Goal: Transaction & Acquisition: Purchase product/service

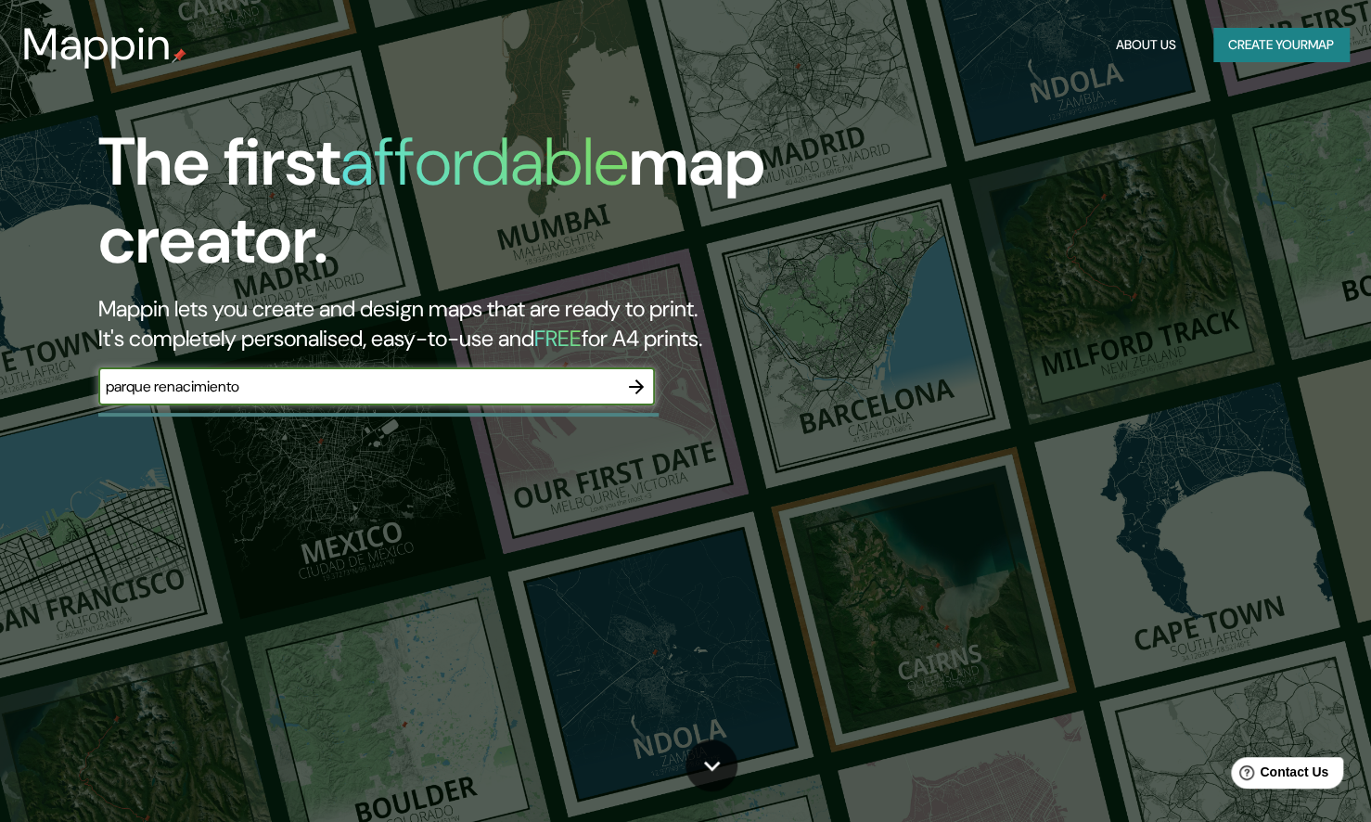
type input "parque renacimiento"
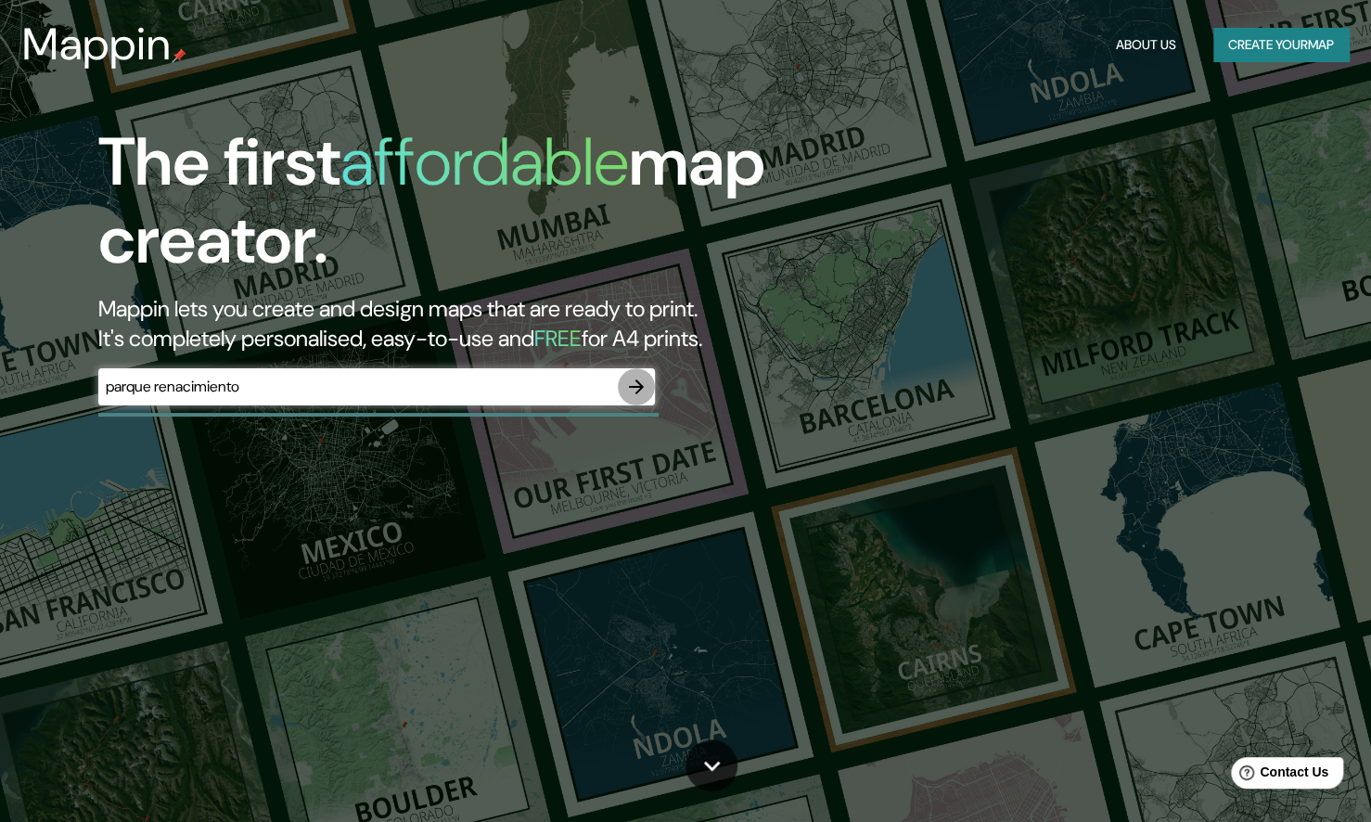
click at [638, 395] on icon "button" at bounding box center [636, 387] width 22 height 22
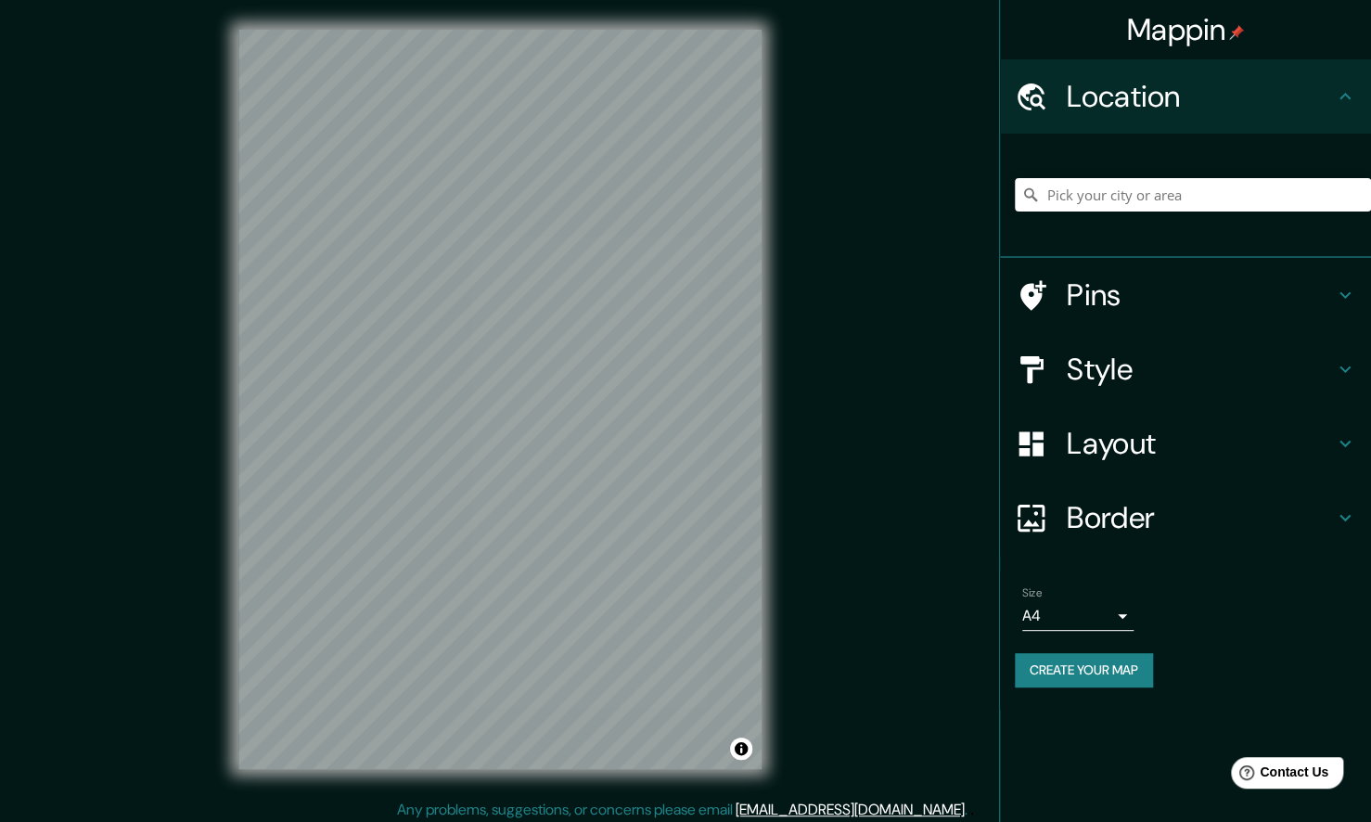
click at [1095, 314] on div "Pins" at bounding box center [1185, 295] width 371 height 74
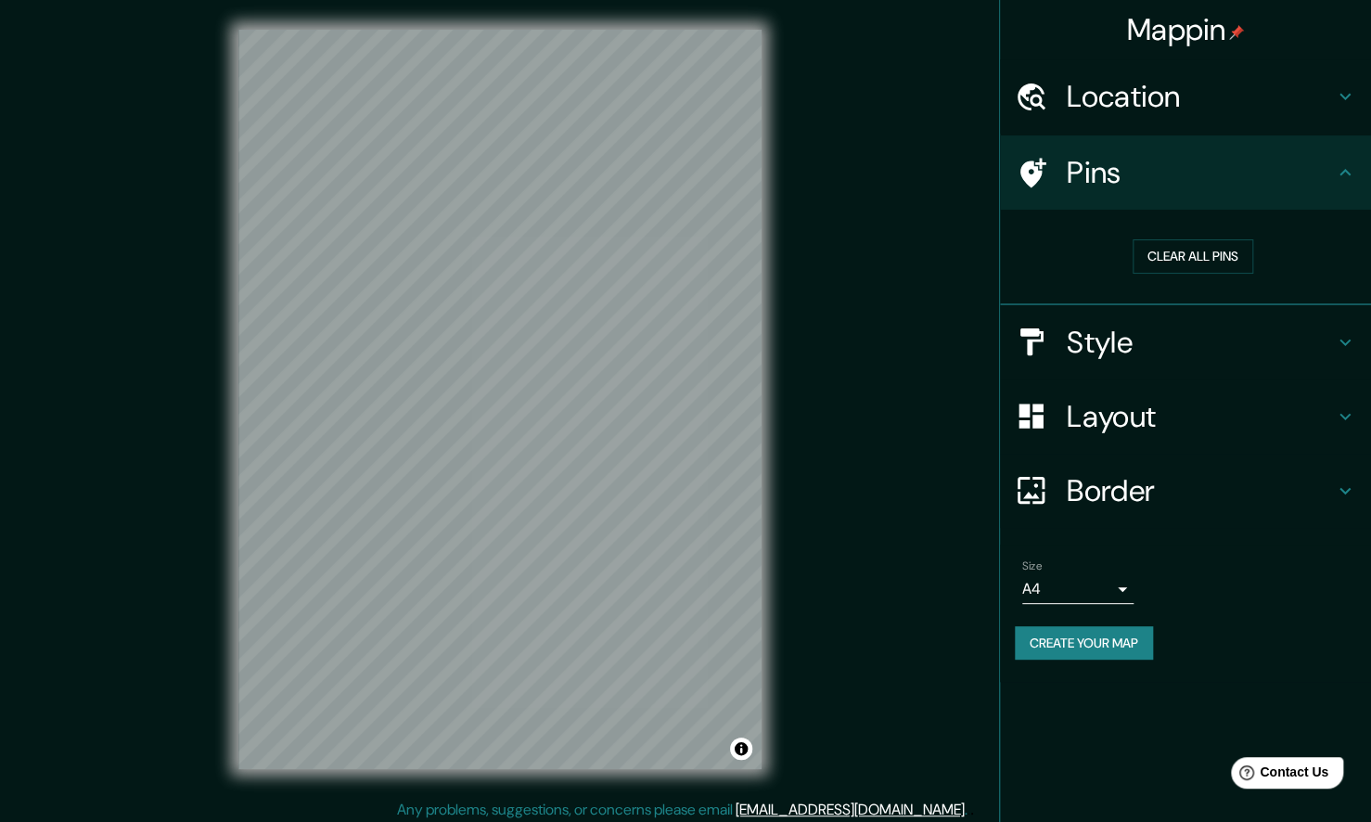
click at [1129, 355] on h4 "Style" at bounding box center [1200, 342] width 267 height 37
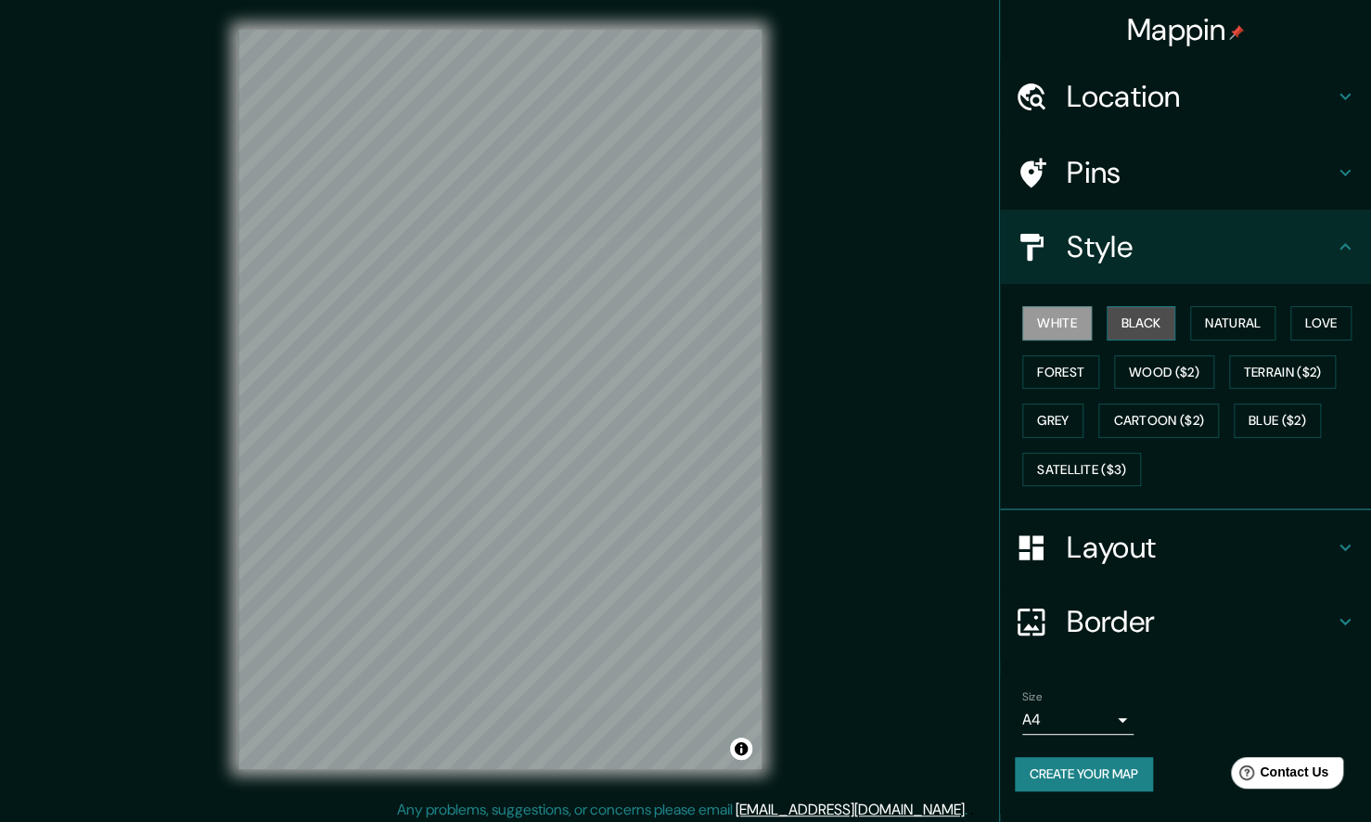
click at [1139, 317] on button "Black" at bounding box center [1142, 323] width 70 height 34
click at [1229, 325] on button "Natural" at bounding box center [1232, 323] width 85 height 34
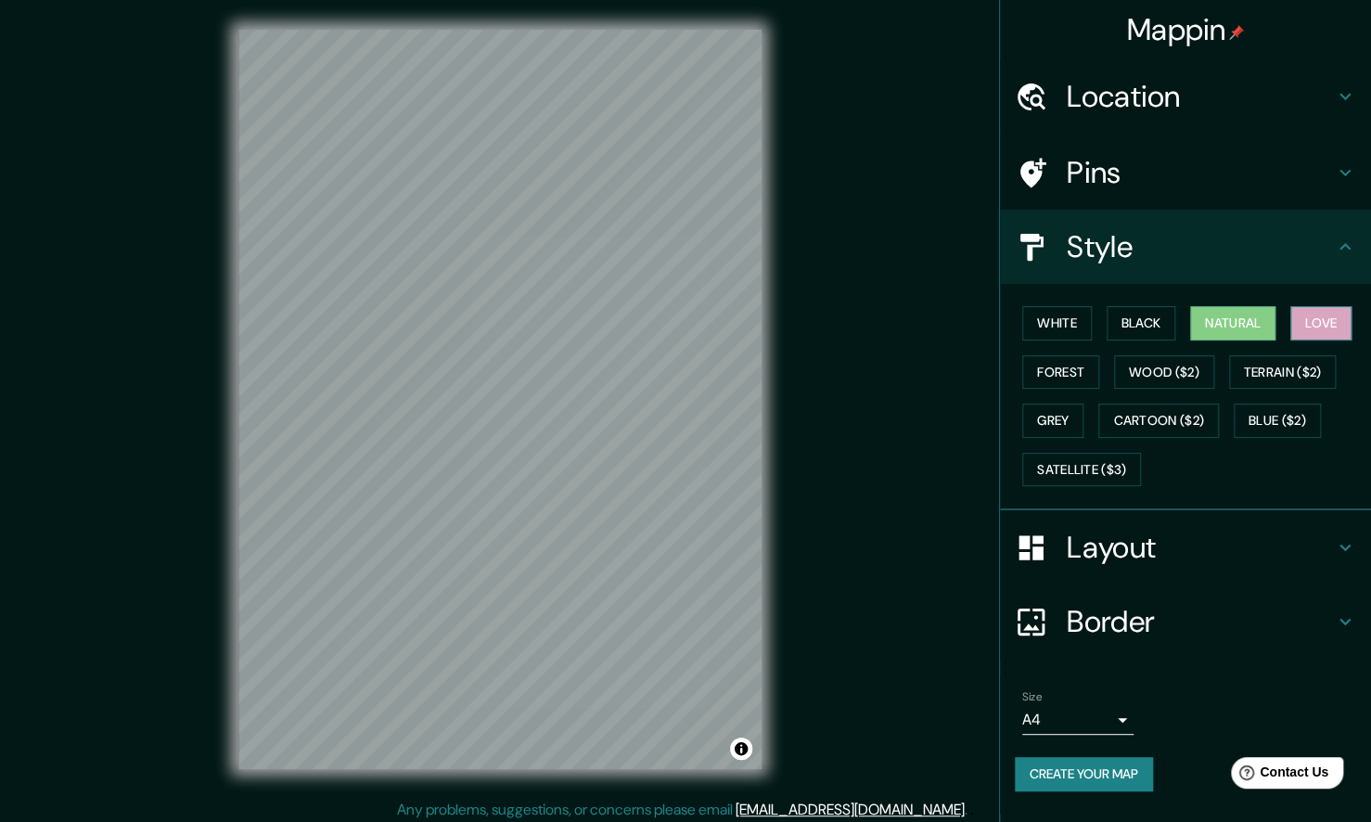
click at [1326, 328] on button "Love" at bounding box center [1320, 323] width 61 height 34
click at [1245, 329] on button "Natural" at bounding box center [1232, 323] width 85 height 34
click at [1081, 365] on button "Forest" at bounding box center [1060, 372] width 77 height 34
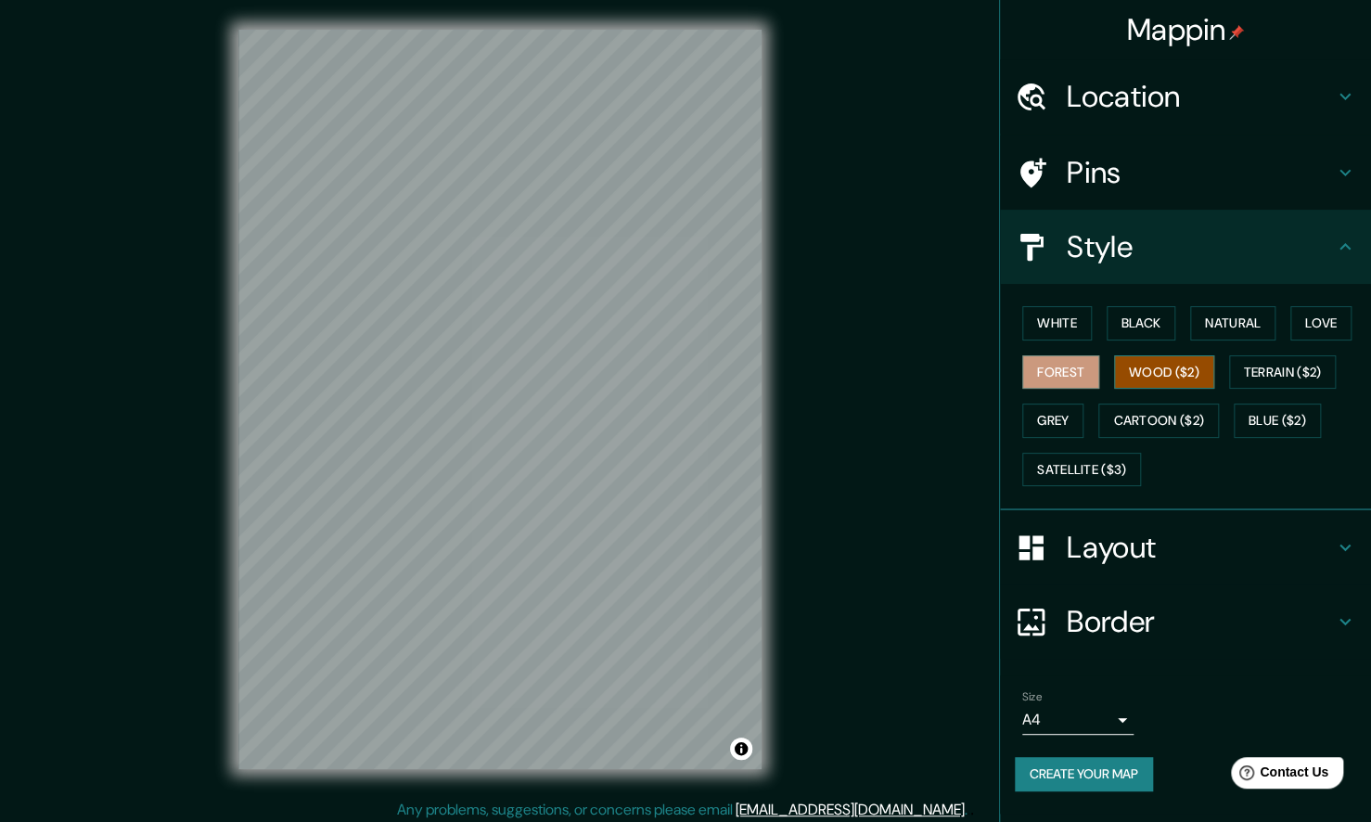
click at [1169, 378] on button "Wood ($2)" at bounding box center [1164, 372] width 100 height 34
click at [1072, 423] on button "Grey" at bounding box center [1052, 421] width 61 height 34
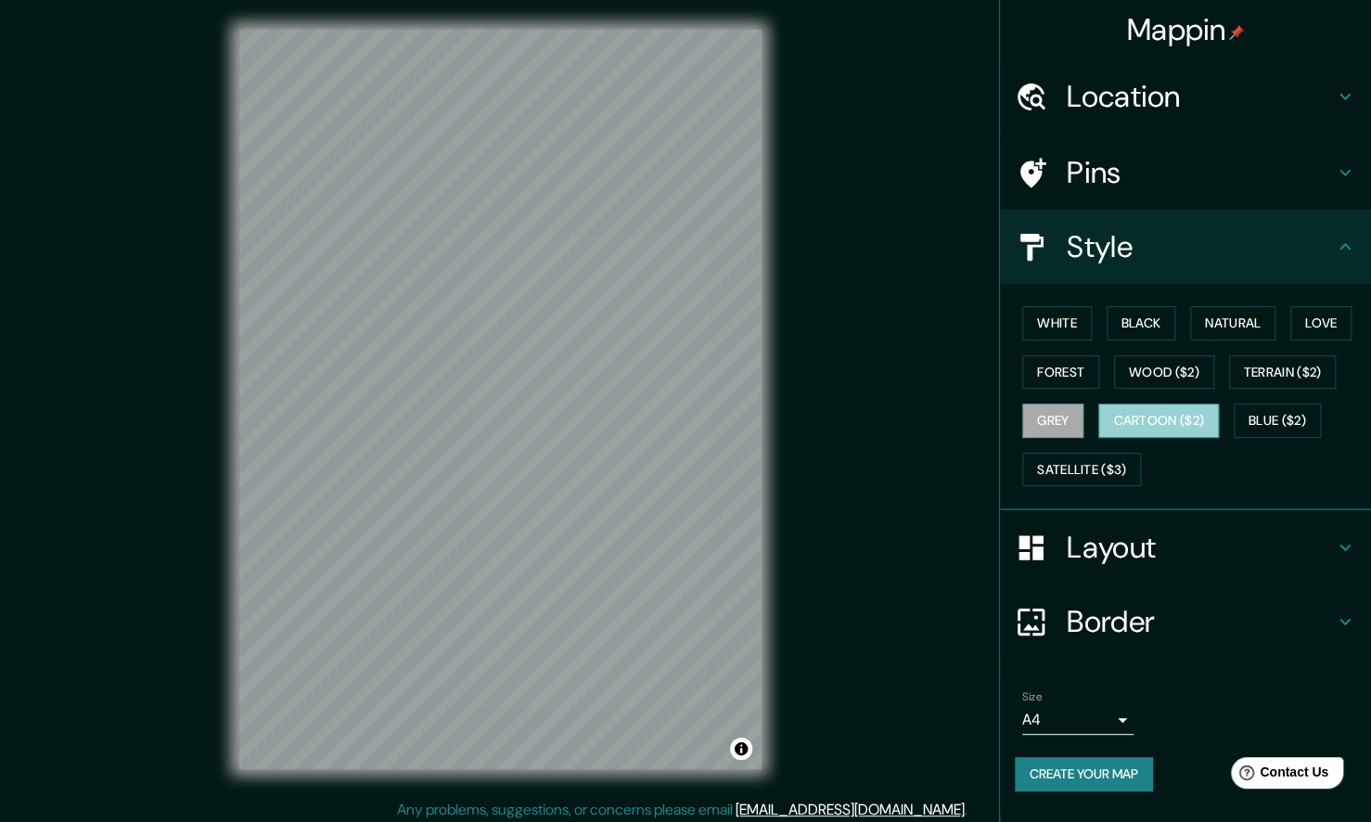
click at [1150, 425] on button "Cartoon ($2)" at bounding box center [1158, 421] width 121 height 34
click at [1294, 418] on button "Blue ($2)" at bounding box center [1277, 421] width 87 height 34
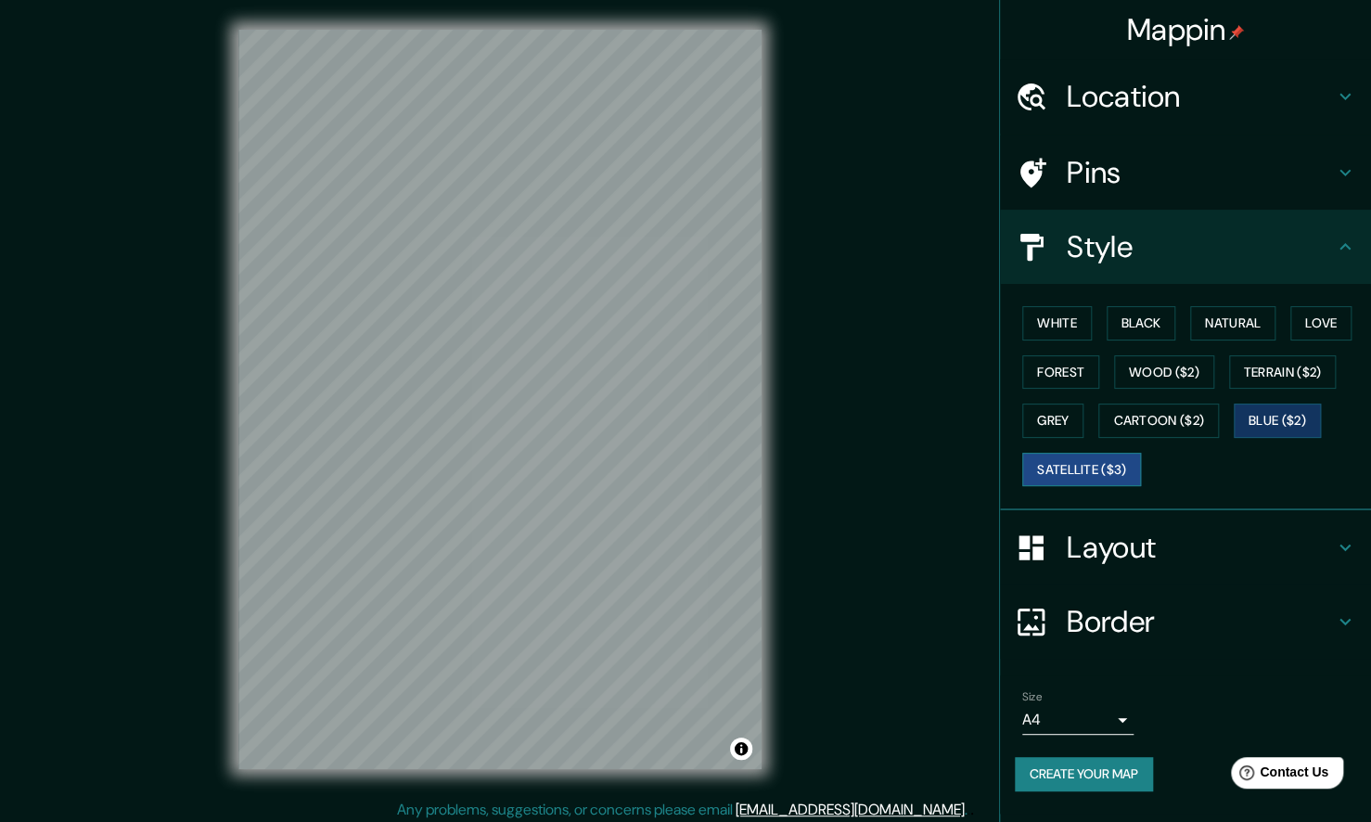
click at [1086, 478] on button "Satellite ($3)" at bounding box center [1081, 470] width 119 height 34
click at [1242, 328] on button "Natural" at bounding box center [1232, 323] width 85 height 34
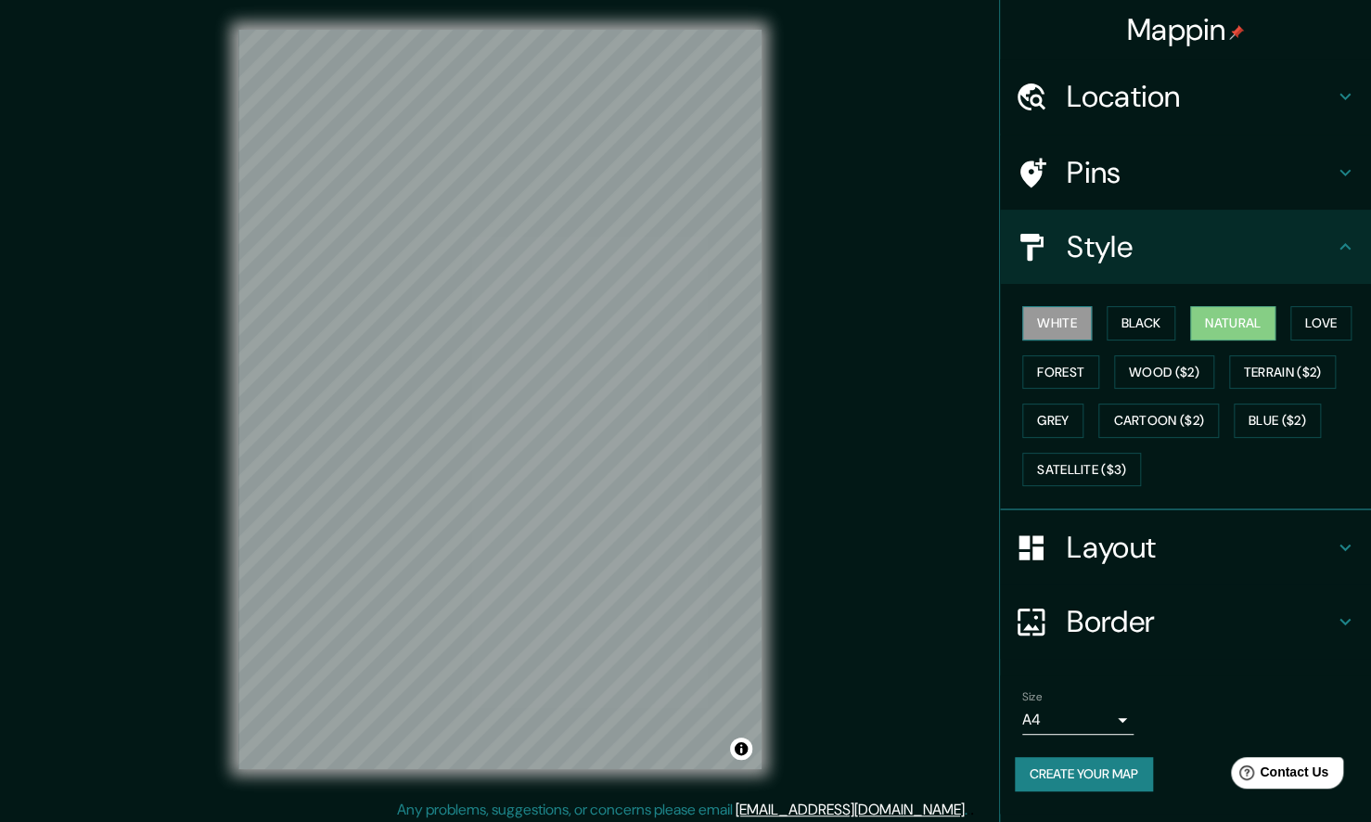
click at [1078, 321] on button "White" at bounding box center [1057, 323] width 70 height 34
click at [1128, 317] on button "Black" at bounding box center [1142, 323] width 70 height 34
click at [1057, 324] on button "White" at bounding box center [1057, 323] width 70 height 34
click at [1306, 334] on button "Love" at bounding box center [1320, 323] width 61 height 34
click at [1080, 322] on button "White" at bounding box center [1057, 323] width 70 height 34
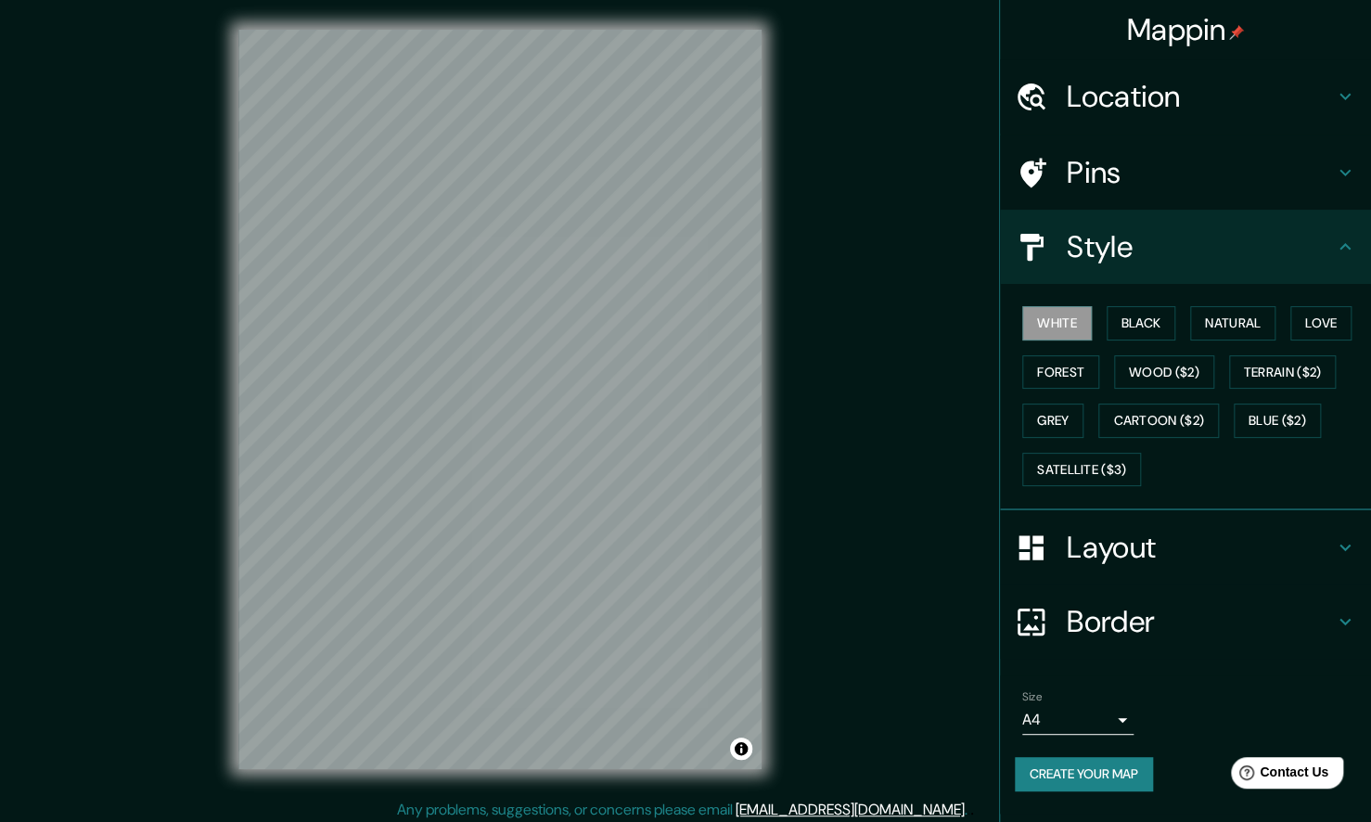
click at [1209, 603] on h4 "Border" at bounding box center [1200, 621] width 267 height 37
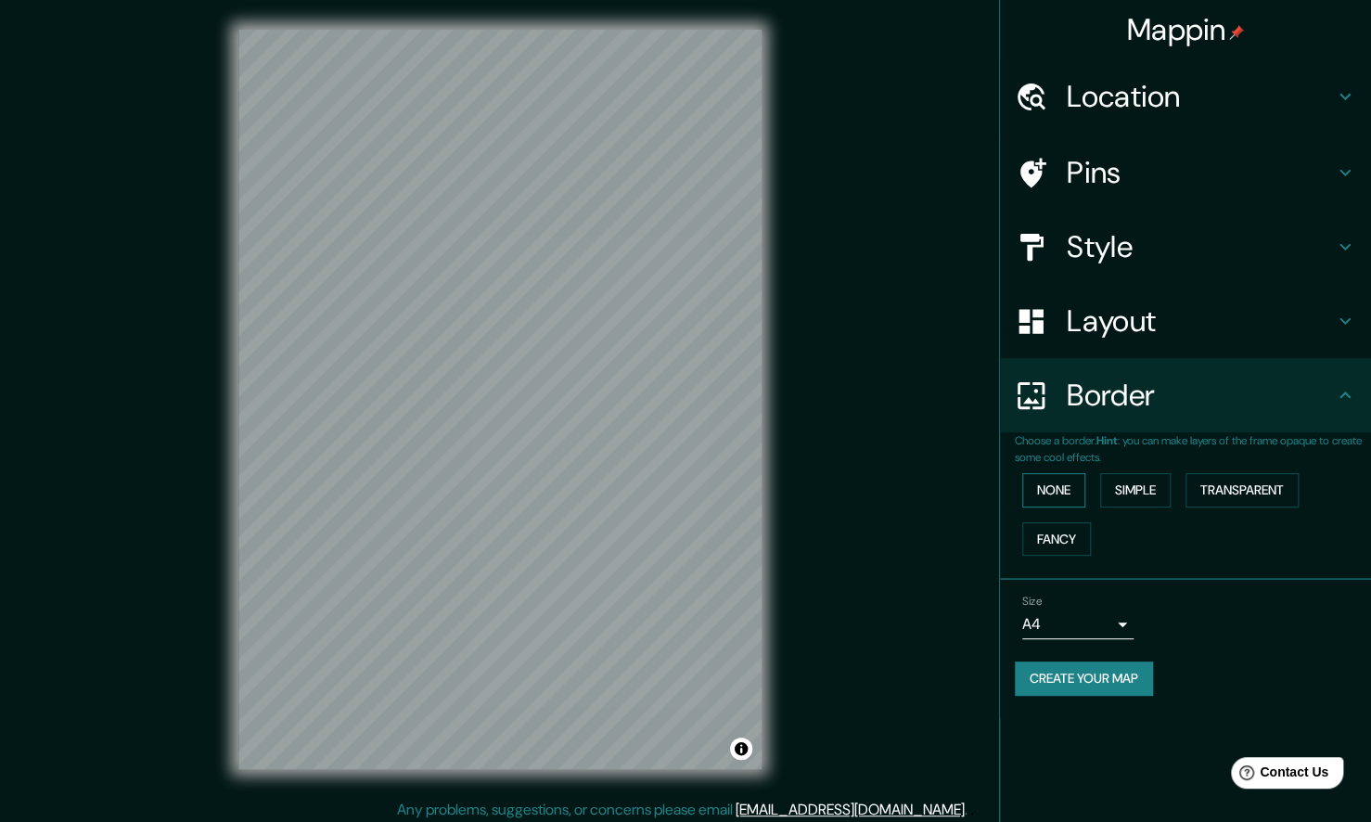
click at [1042, 483] on button "None" at bounding box center [1053, 490] width 63 height 34
click at [1129, 492] on button "Simple" at bounding box center [1135, 490] width 70 height 34
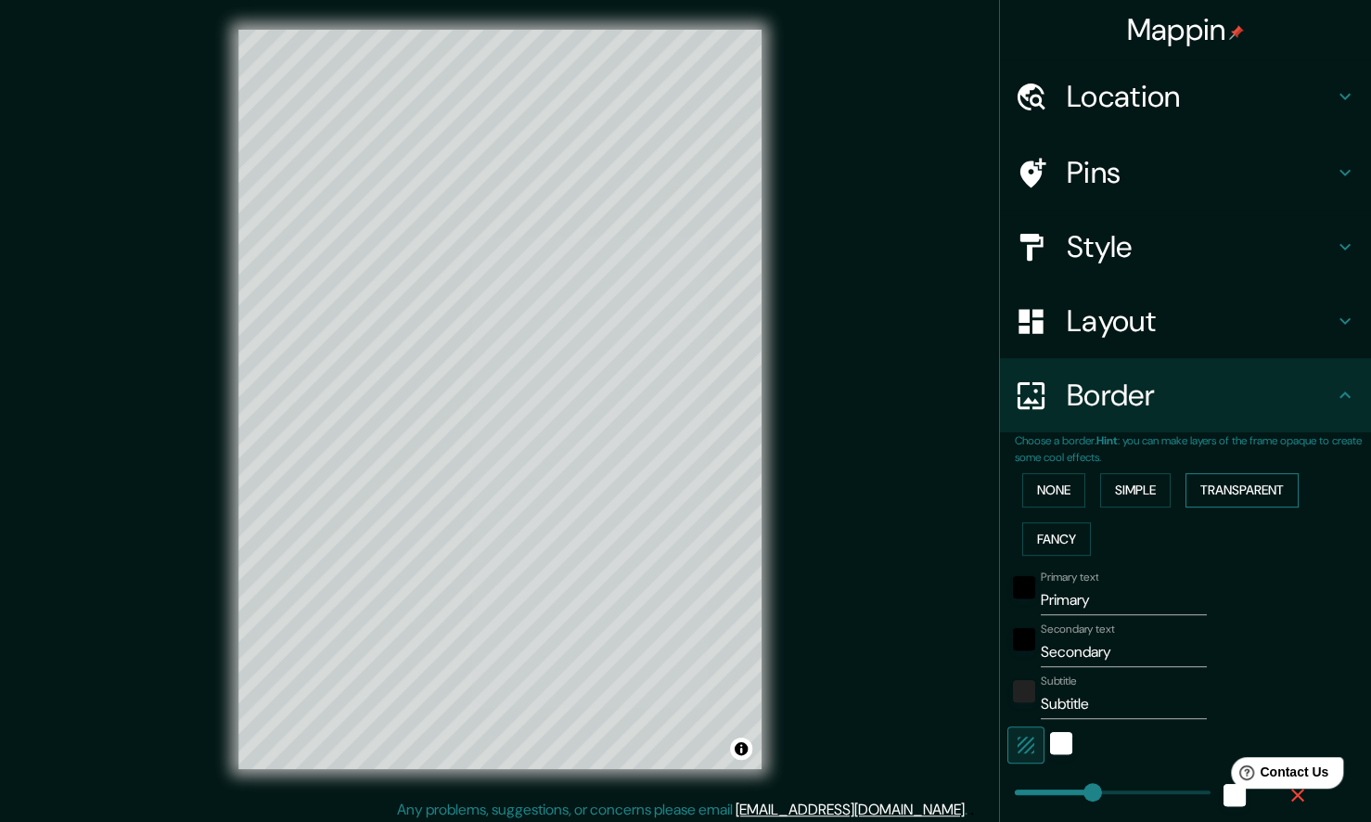
click at [1233, 498] on button "Transparent" at bounding box center [1242, 490] width 113 height 34
click at [1061, 547] on button "Fancy" at bounding box center [1056, 539] width 69 height 34
click at [1036, 485] on button "None" at bounding box center [1053, 490] width 63 height 34
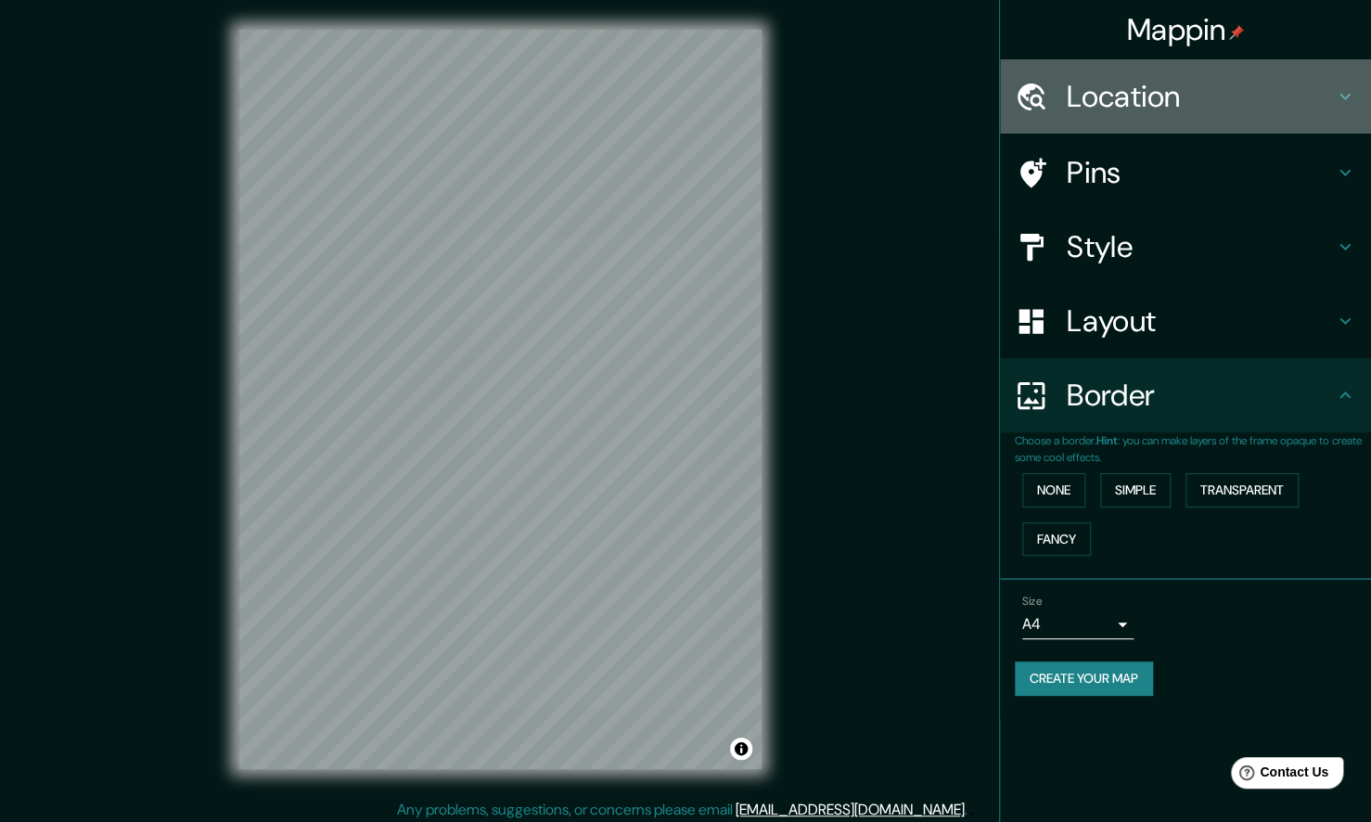
click at [1217, 125] on div "Location" at bounding box center [1185, 96] width 371 height 74
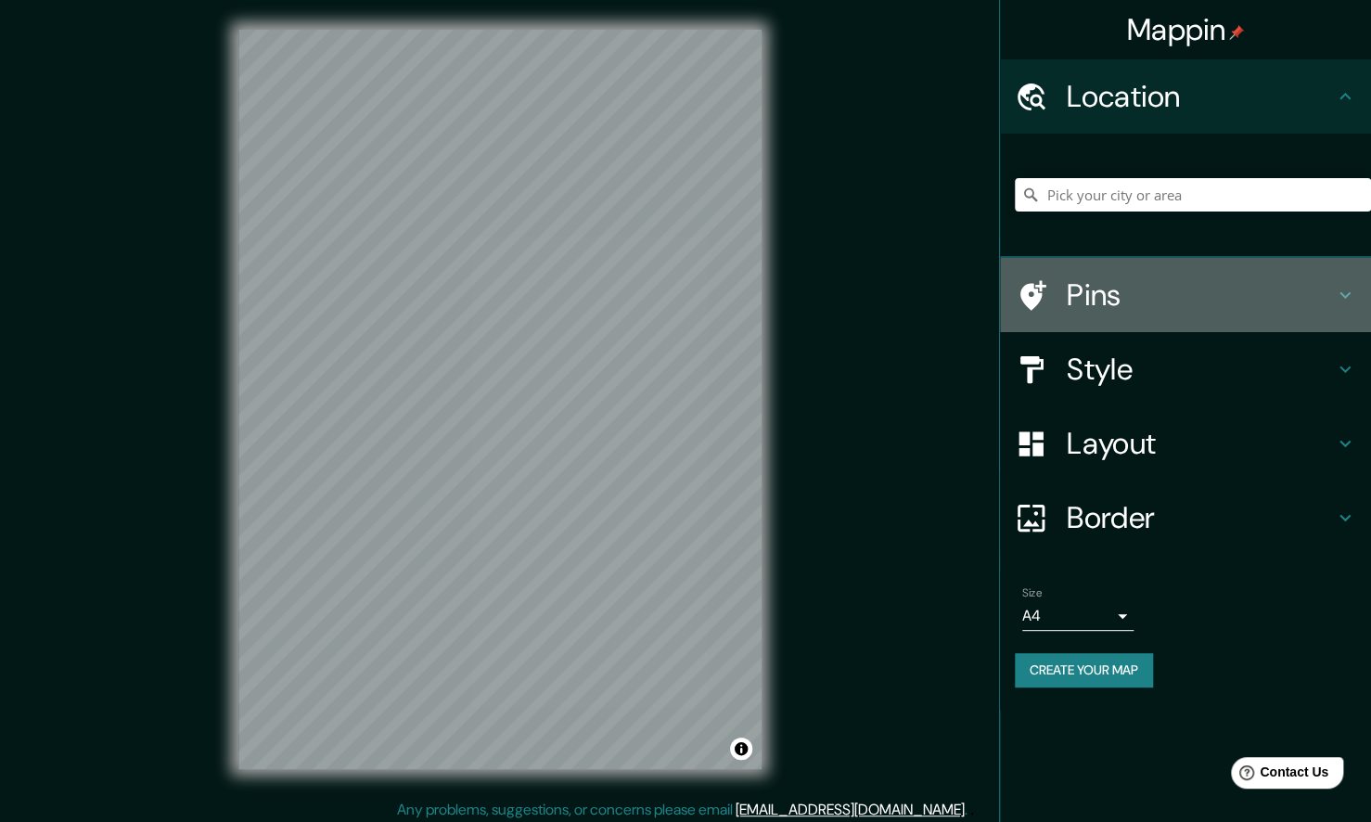
click at [1165, 295] on h4 "Pins" at bounding box center [1200, 294] width 267 height 37
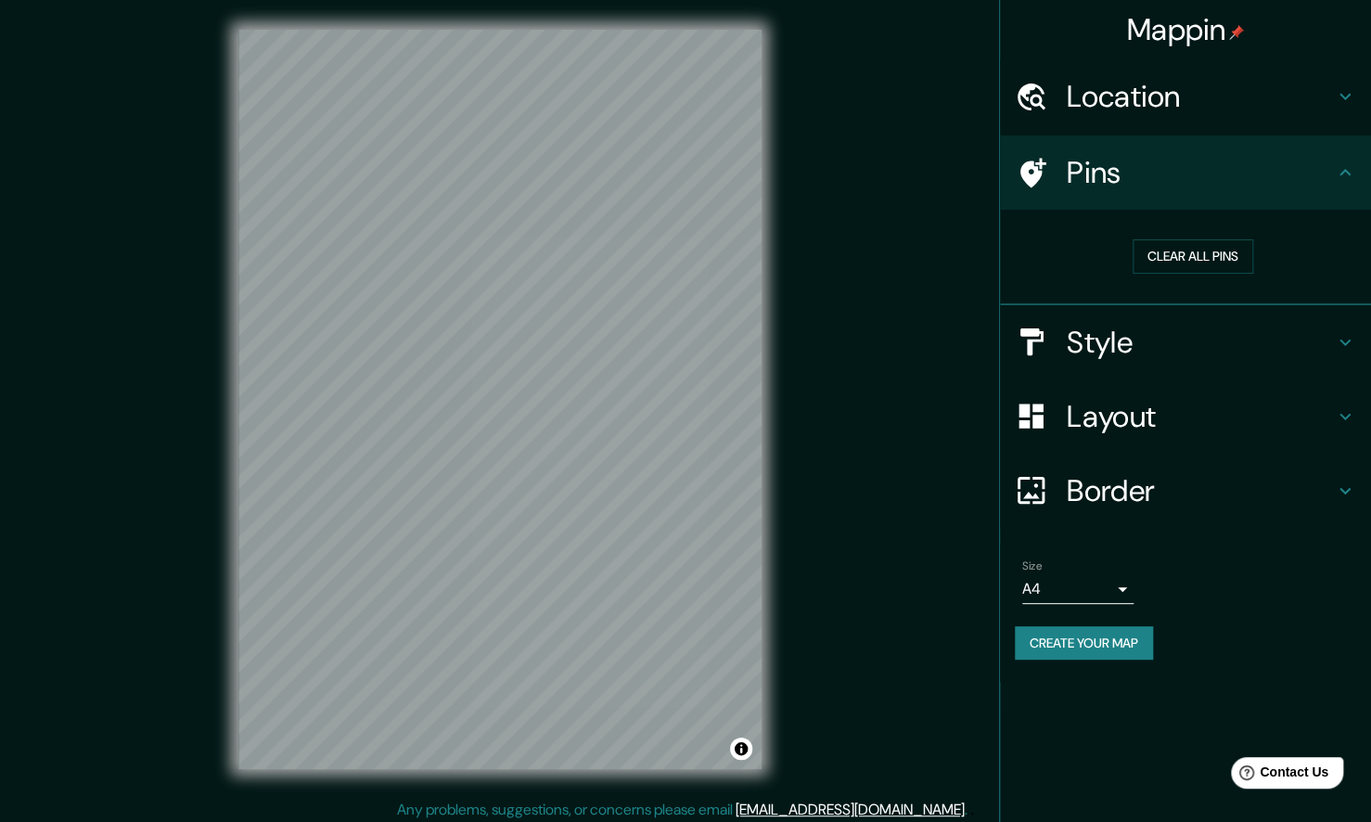
click at [1187, 184] on h4 "Pins" at bounding box center [1200, 172] width 267 height 37
click at [1103, 650] on button "Create your map" at bounding box center [1084, 643] width 138 height 34
click at [1054, 642] on button "Create your map" at bounding box center [1084, 643] width 138 height 34
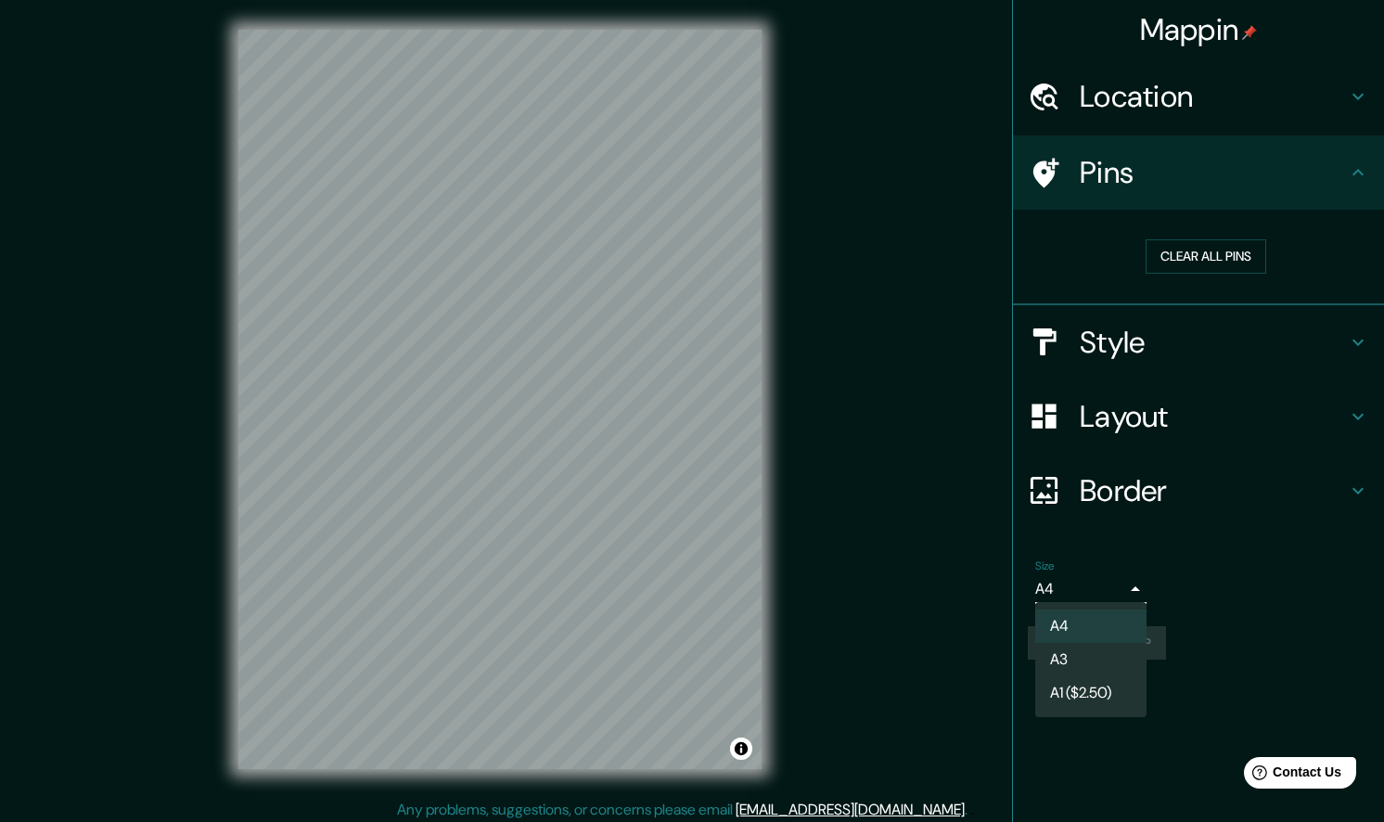
click at [1118, 585] on body "Mappin Location Pins Clear all pins Style Layout Border Choose a border. Hint :…" at bounding box center [692, 411] width 1384 height 822
click at [1118, 585] on div at bounding box center [692, 411] width 1384 height 822
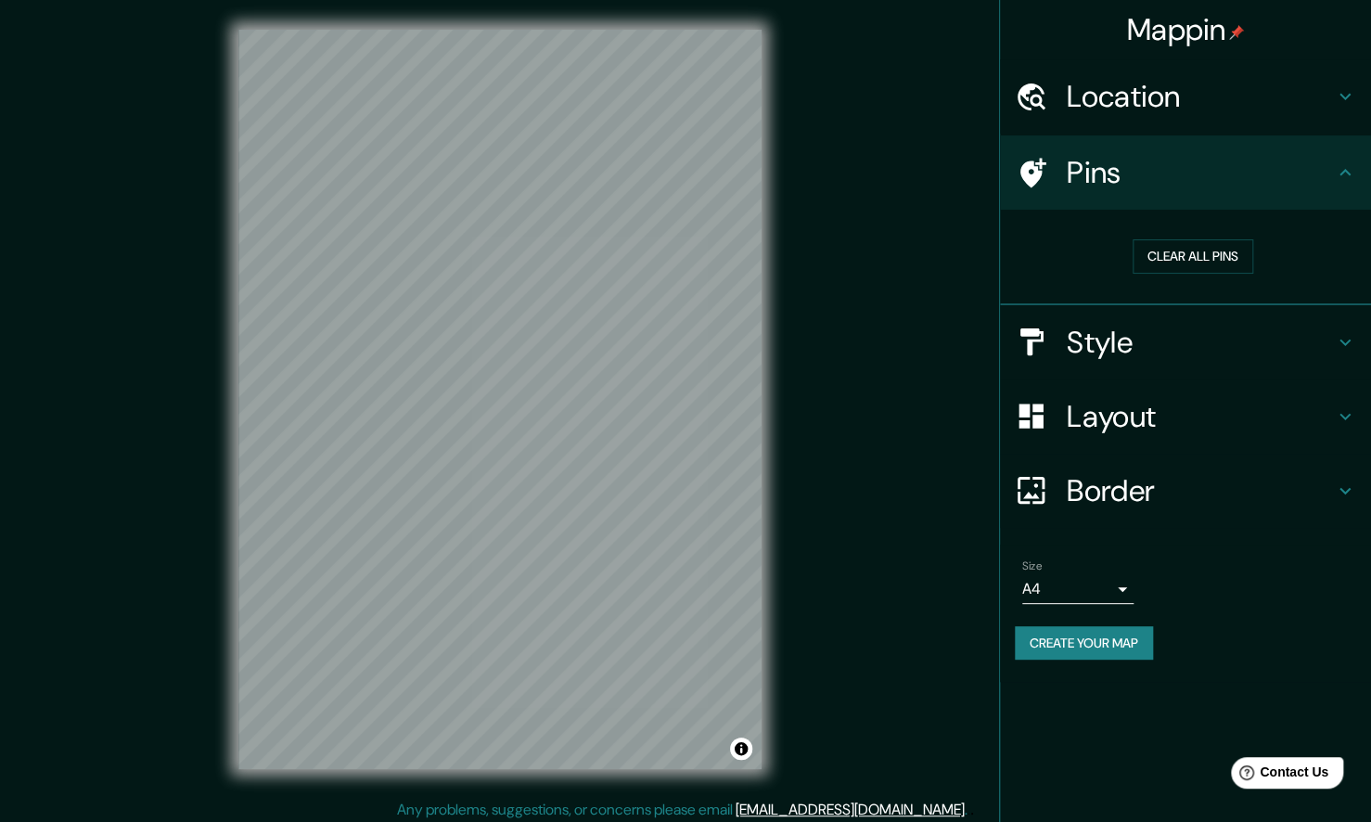
click at [1098, 648] on button "Create your map" at bounding box center [1084, 643] width 138 height 34
click at [1073, 640] on div "Create your map" at bounding box center [1185, 643] width 341 height 34
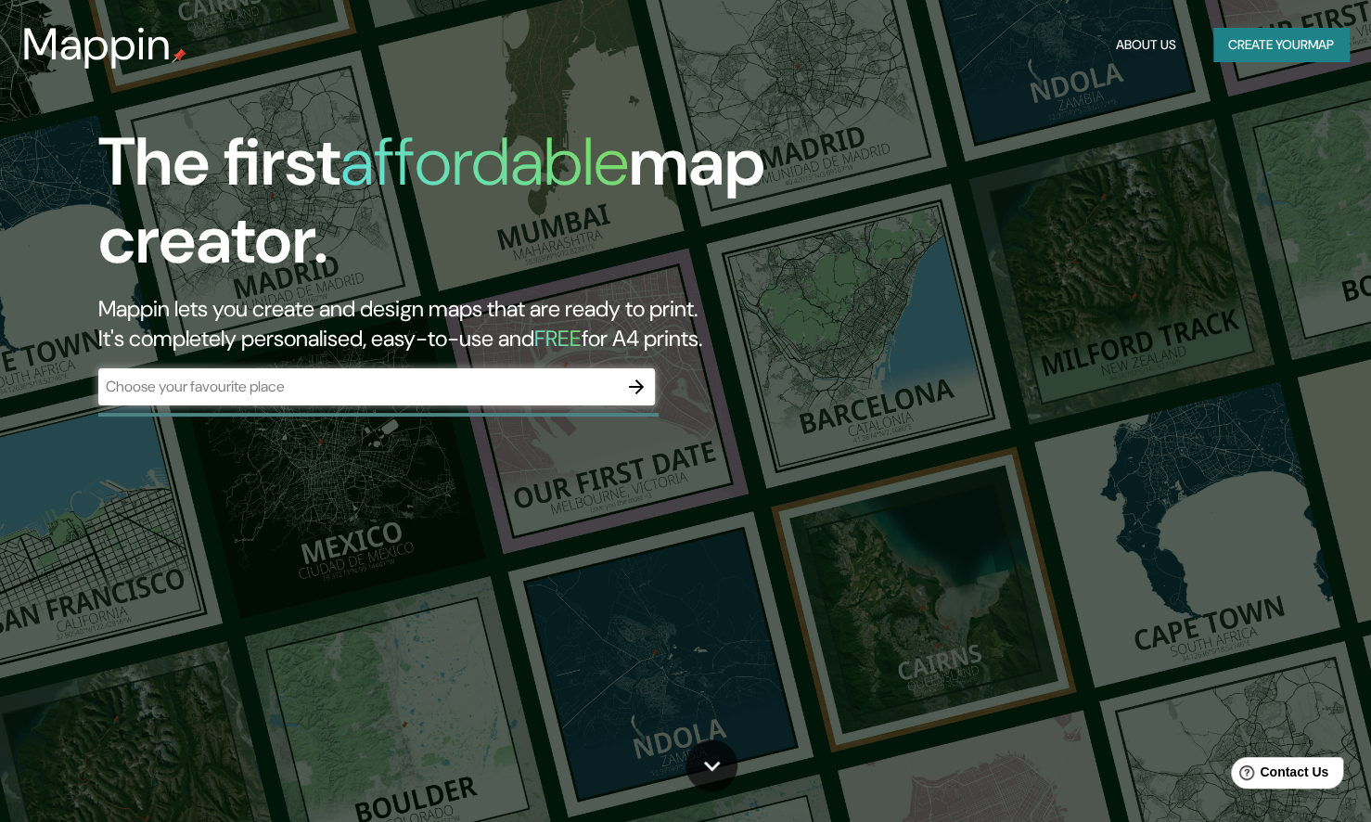
click at [1310, 53] on button "Create your map" at bounding box center [1280, 45] width 135 height 34
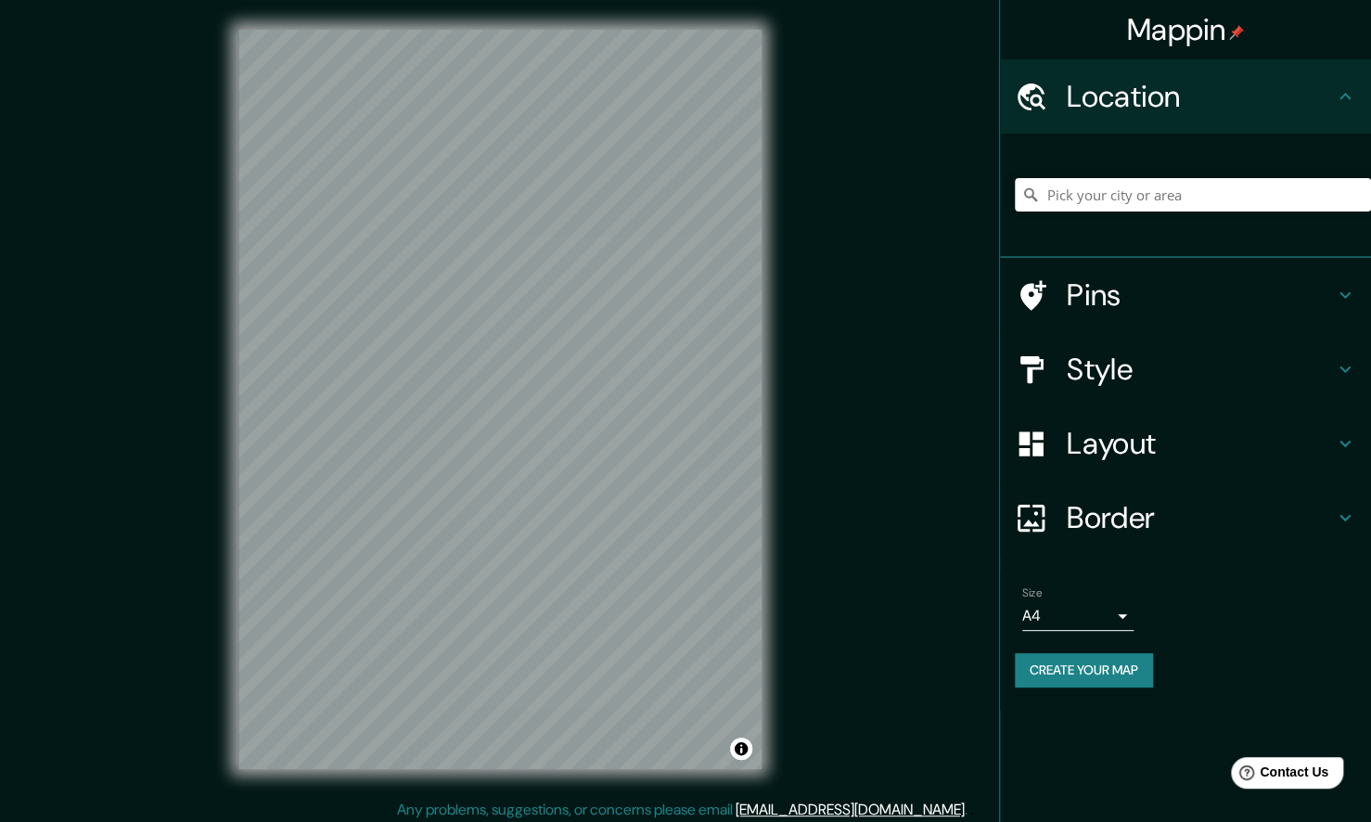
click at [1203, 83] on h4 "Location" at bounding box center [1200, 96] width 267 height 37
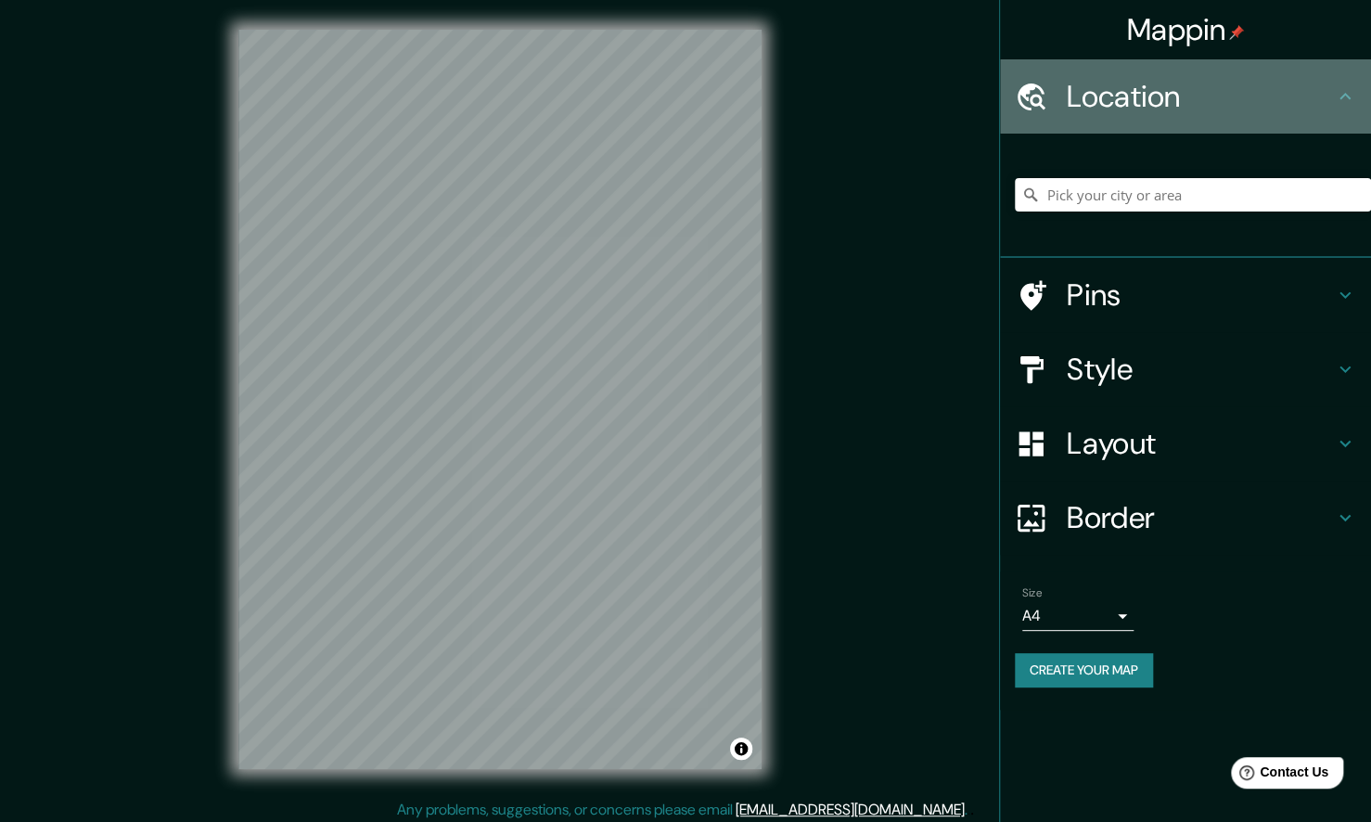
click at [1225, 100] on h4 "Location" at bounding box center [1200, 96] width 267 height 37
